Goal: Navigation & Orientation: Find specific page/section

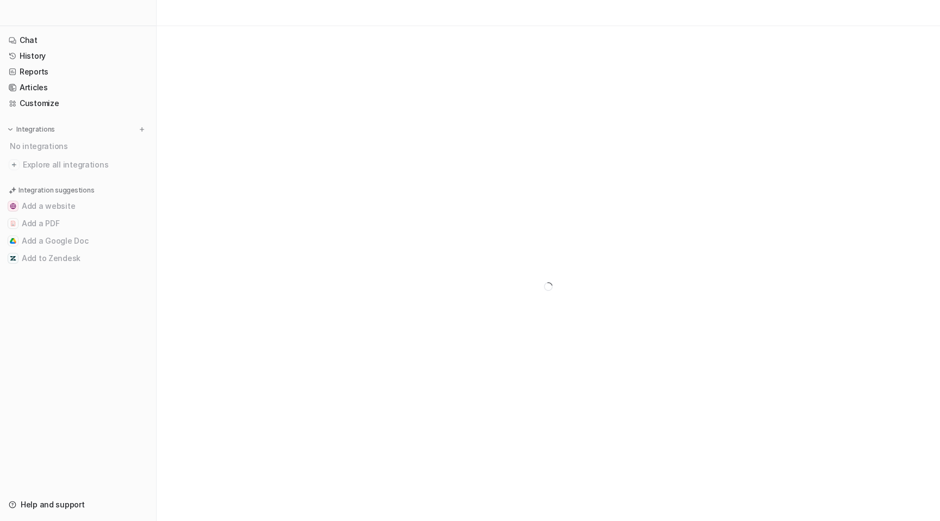
click at [24, 149] on div "No integrations" at bounding box center [79, 146] width 145 height 18
click at [12, 129] on img at bounding box center [11, 130] width 8 height 8
click at [43, 146] on div "No integrations" at bounding box center [79, 146] width 145 height 18
click at [41, 220] on button "Add a PDF" at bounding box center [77, 223] width 147 height 17
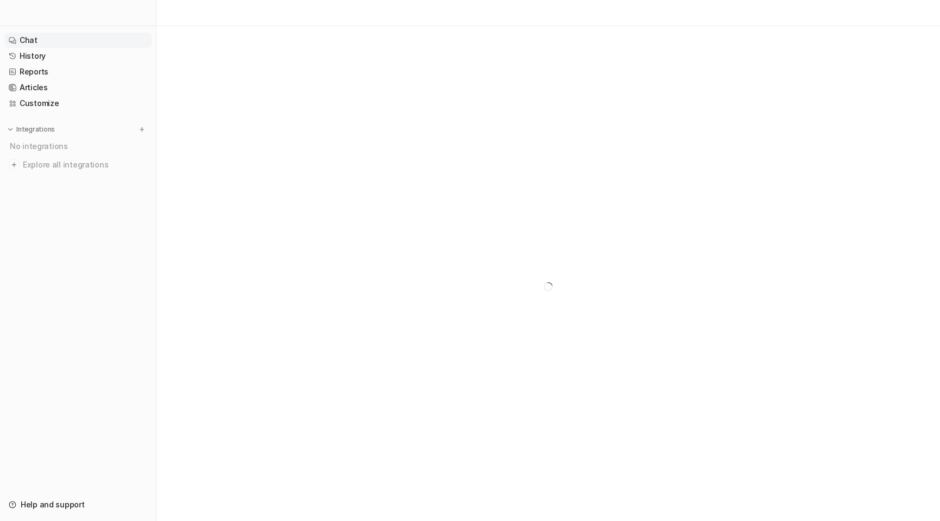
click at [39, 40] on link "Chat" at bounding box center [77, 40] width 147 height 15
click at [39, 55] on link "History" at bounding box center [77, 55] width 147 height 15
click at [34, 40] on link "Chat" at bounding box center [77, 40] width 147 height 15
click at [378, 283] on div at bounding box center [548, 286] width 783 height 521
click at [142, 128] on img at bounding box center [142, 130] width 8 height 8
